Goal: Task Accomplishment & Management: Complete application form

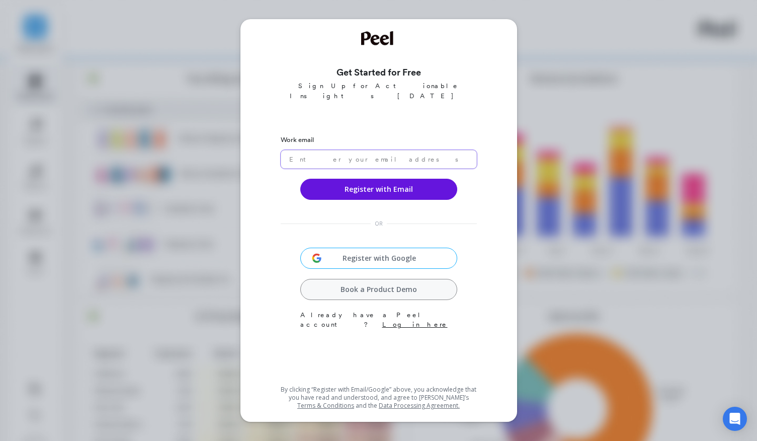
click at [373, 156] on input "email" at bounding box center [379, 159] width 196 height 19
type input "daniella@happyv.com"
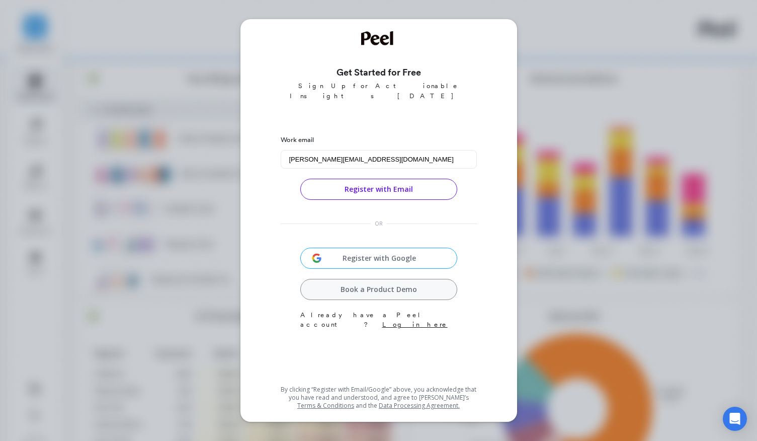
click at [394, 180] on button "Register with Email" at bounding box center [378, 189] width 157 height 21
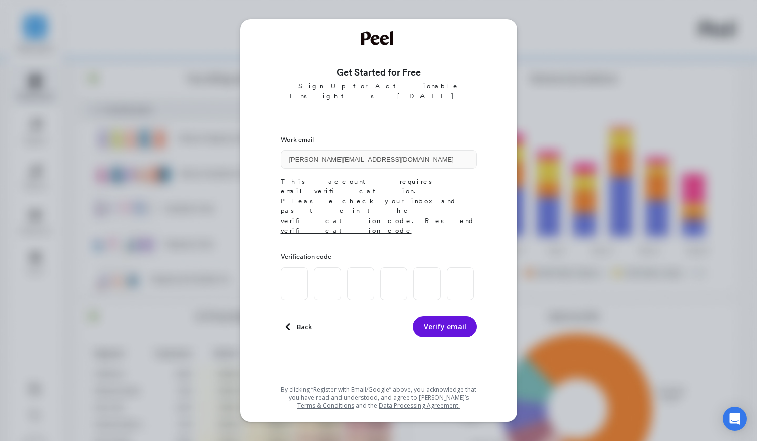
click at [307, 267] on div at bounding box center [377, 283] width 193 height 33
click at [298, 267] on input at bounding box center [294, 283] width 27 height 33
click at [293, 267] on input at bounding box center [294, 283] width 27 height 33
paste input "1"
type input "1"
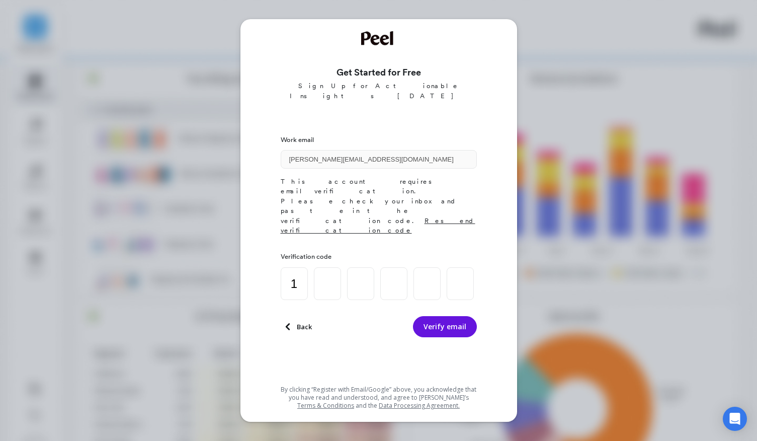
click at [301, 267] on input "1" at bounding box center [294, 283] width 27 height 33
type input "1"
type input "9"
type input "0"
type input "7"
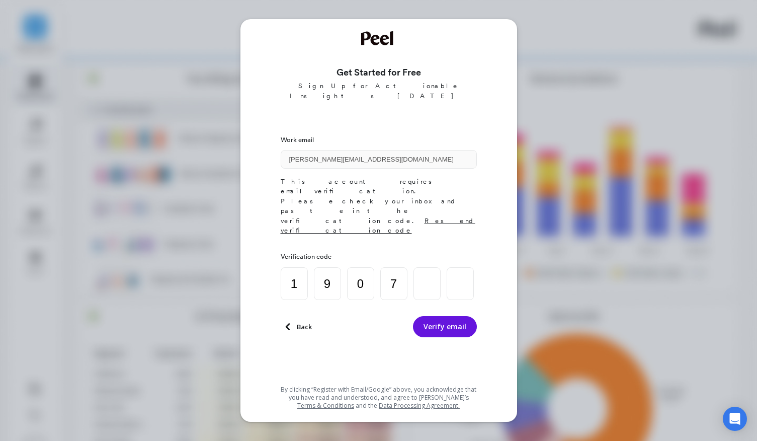
type input "4"
type input "9"
click at [457, 316] on button "Verify email" at bounding box center [445, 326] width 64 height 21
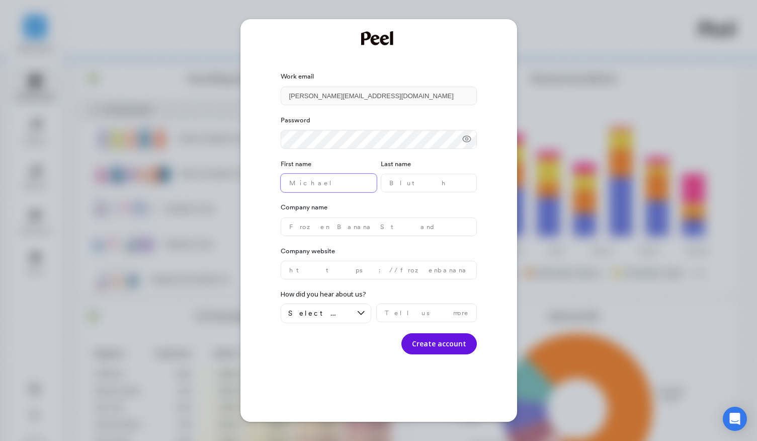
click at [343, 182] on name "text" at bounding box center [329, 183] width 96 height 19
type name "Daniella"
type name "Levy"
type name "Happy V"
click at [327, 277] on website "text" at bounding box center [379, 270] width 196 height 19
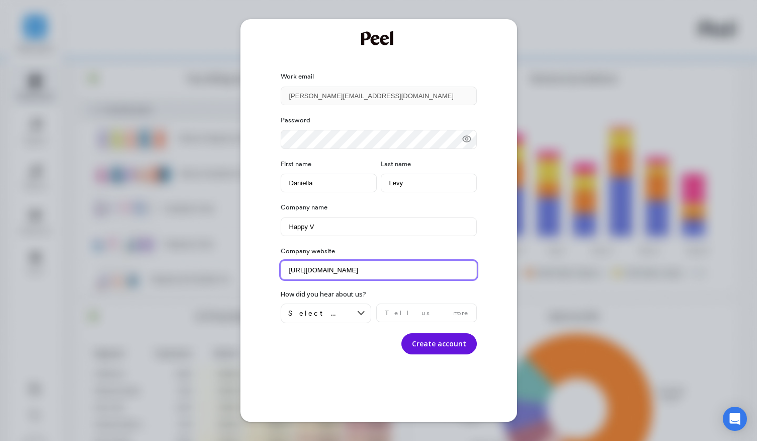
type website "https://happyv.com"
click at [366, 248] on label "Company website" at bounding box center [379, 251] width 196 height 10
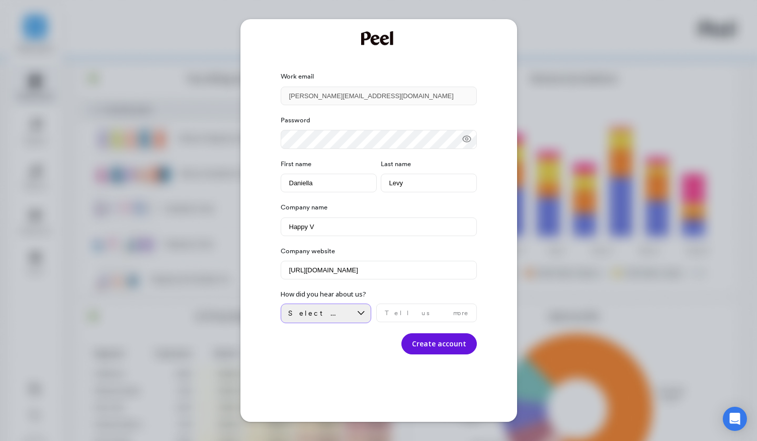
click at [324, 316] on span "Select an option" at bounding box center [318, 313] width 61 height 10
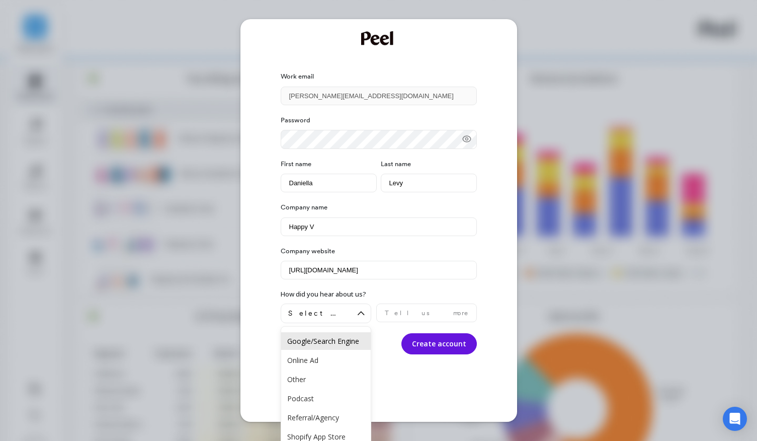
scroll to position [30, 0]
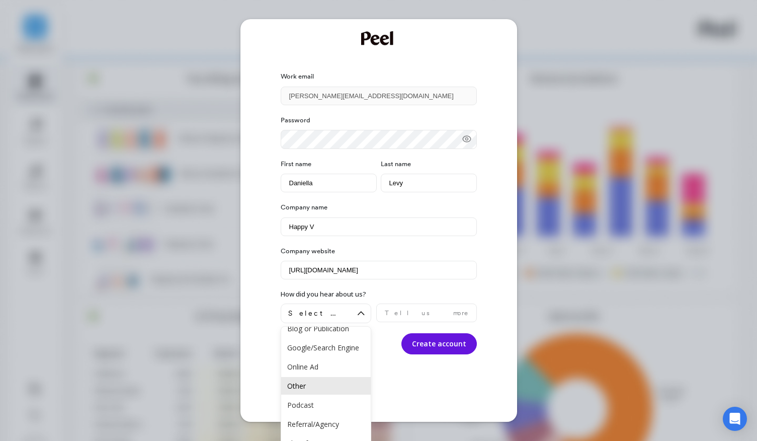
click at [321, 390] on div "Other" at bounding box center [326, 386] width 90 height 18
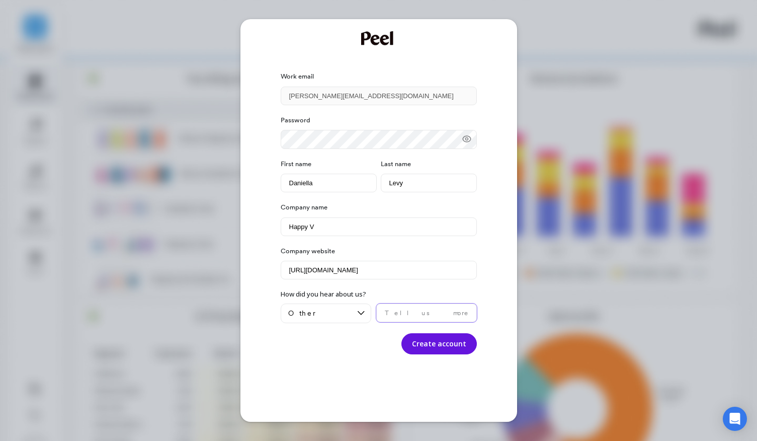
click at [408, 314] on input "text" at bounding box center [426, 312] width 101 height 19
type input "Claude"
click at [429, 350] on button "Create account" at bounding box center [439, 343] width 75 height 21
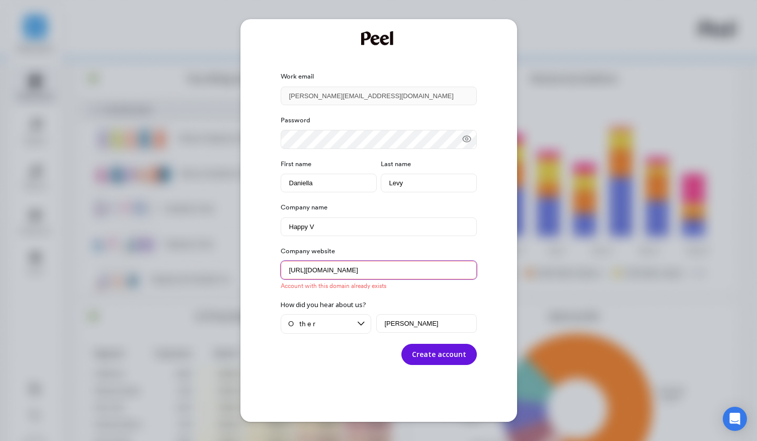
click at [366, 272] on website "https://happyv.com" at bounding box center [379, 270] width 196 height 19
click at [352, 277] on website "https://happyv.com" at bounding box center [379, 270] width 196 height 19
paste website "/"
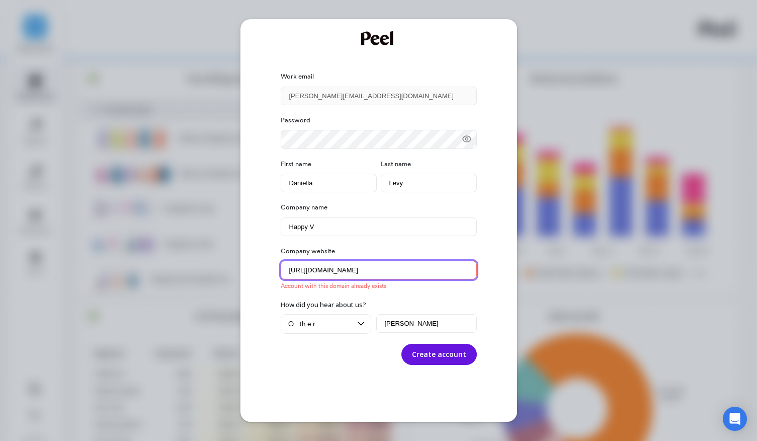
type website "https://happyv.com/"
click at [427, 297] on div "Password First name Daniella Last name Levy Company name Happy V Company websit…" at bounding box center [379, 235] width 196 height 260
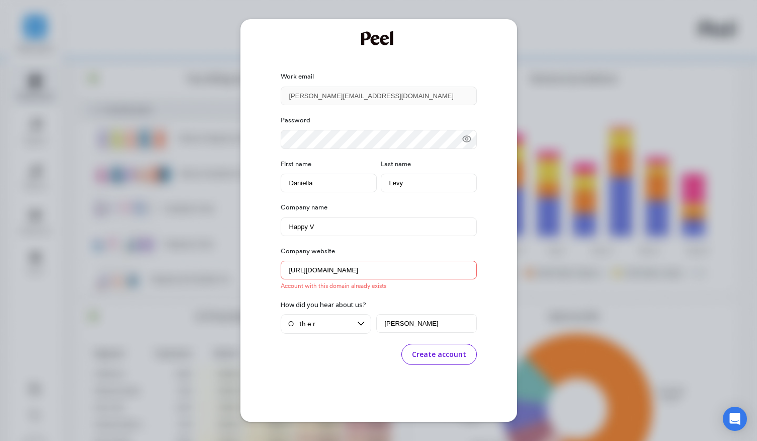
click at [427, 346] on button "Create account" at bounding box center [439, 354] width 75 height 21
click at [541, 275] on div "Work email daniella@happyv.com Password First name Daniella Last name Levy Comp…" at bounding box center [378, 220] width 757 height 441
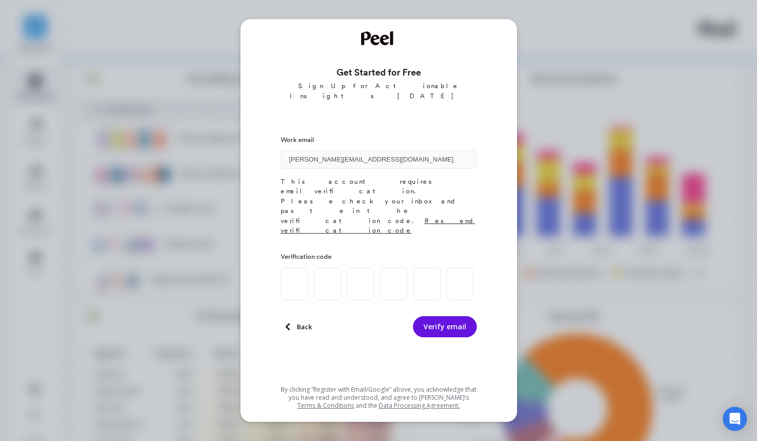
click at [64, 184] on div "Get Started for Free Sign Up for Actionable Insights Today Work email daniella@…" at bounding box center [378, 220] width 757 height 441
click at [298, 267] on input at bounding box center [294, 283] width 27 height 33
click at [375, 38] on img at bounding box center [378, 38] width 35 height 14
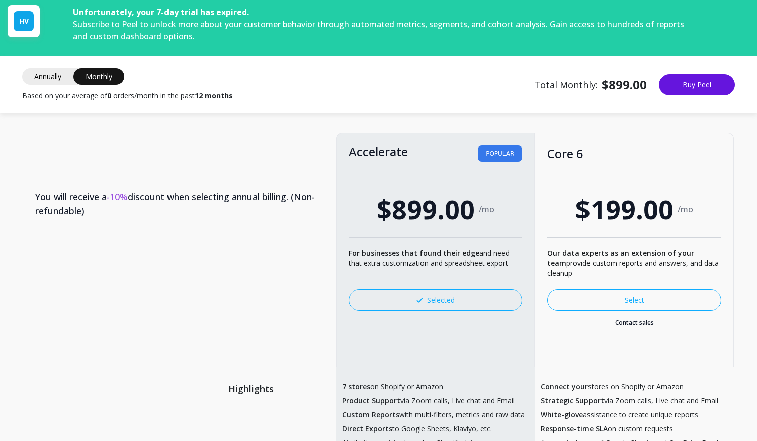
click at [615, 302] on link "Select" at bounding box center [634, 299] width 174 height 21
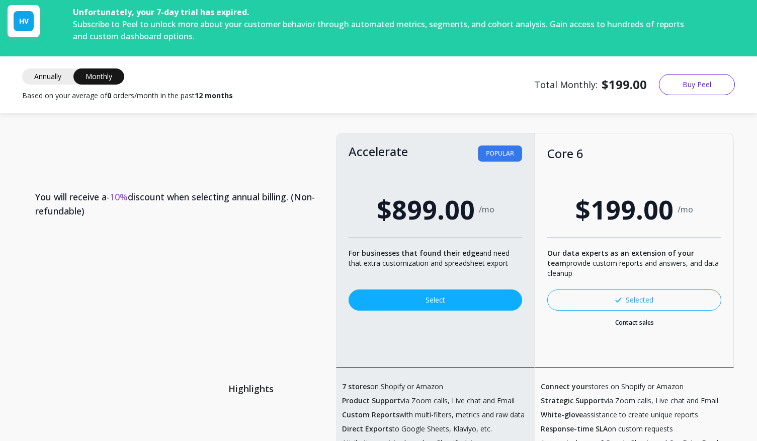
click at [701, 88] on button "Buy Peel" at bounding box center [697, 84] width 76 height 21
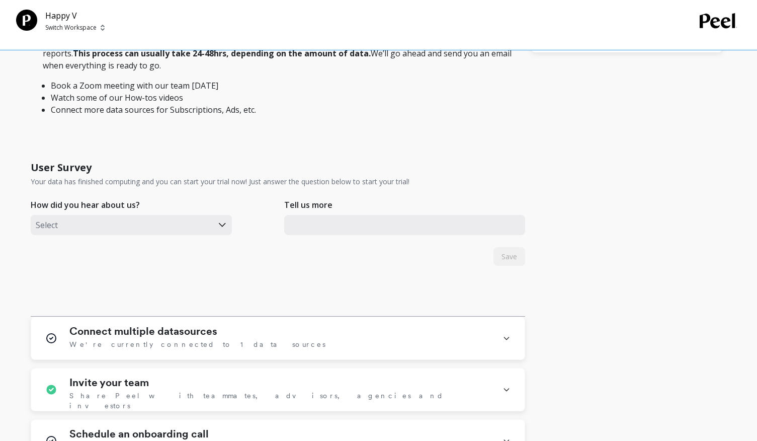
scroll to position [357, 0]
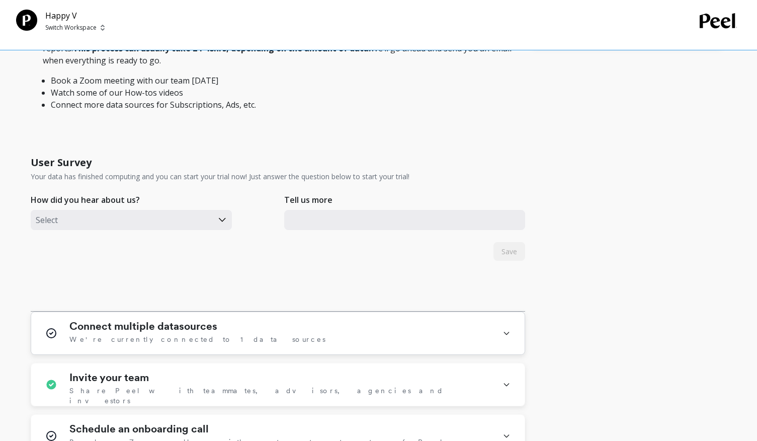
click at [126, 325] on h1 "Connect multiple datasources" at bounding box center [143, 326] width 148 height 12
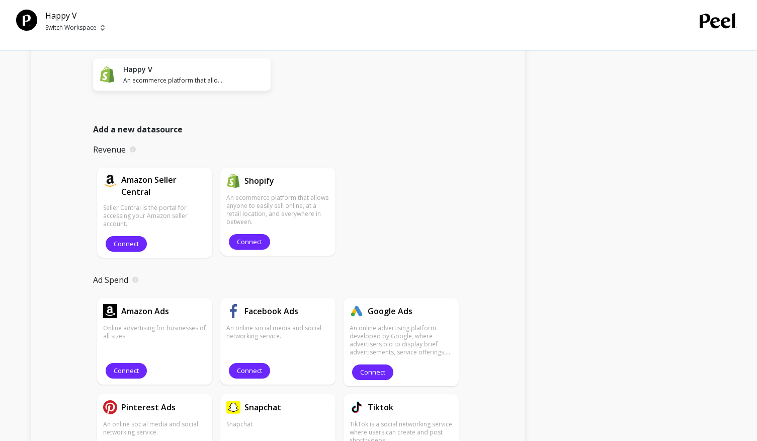
scroll to position [693, 0]
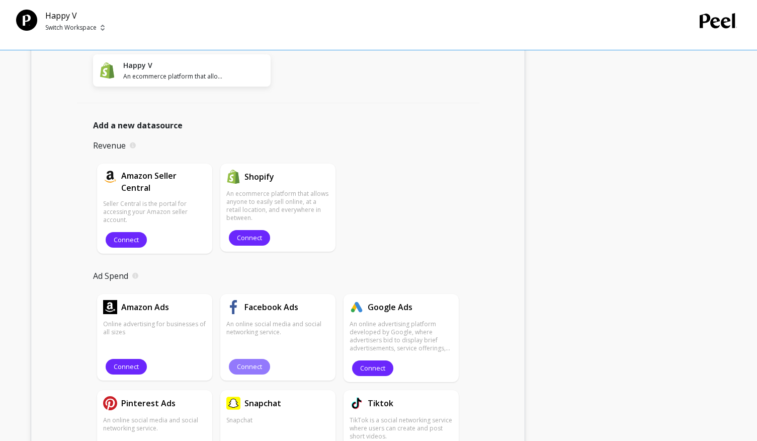
click at [246, 369] on span "Connect" at bounding box center [249, 367] width 25 height 10
